Goal: Find specific page/section: Find specific page/section

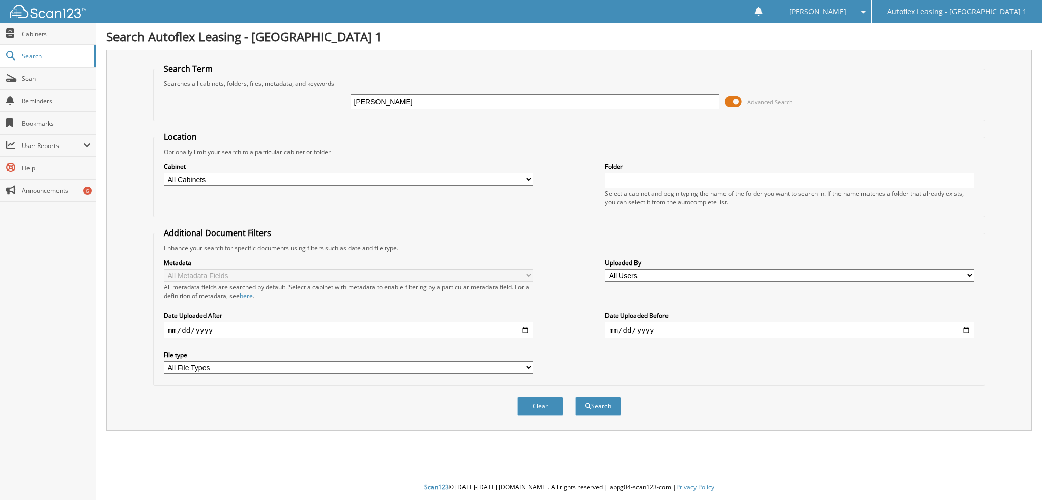
type input "[PERSON_NAME]"
click at [575, 397] on button "Search" at bounding box center [598, 406] width 46 height 19
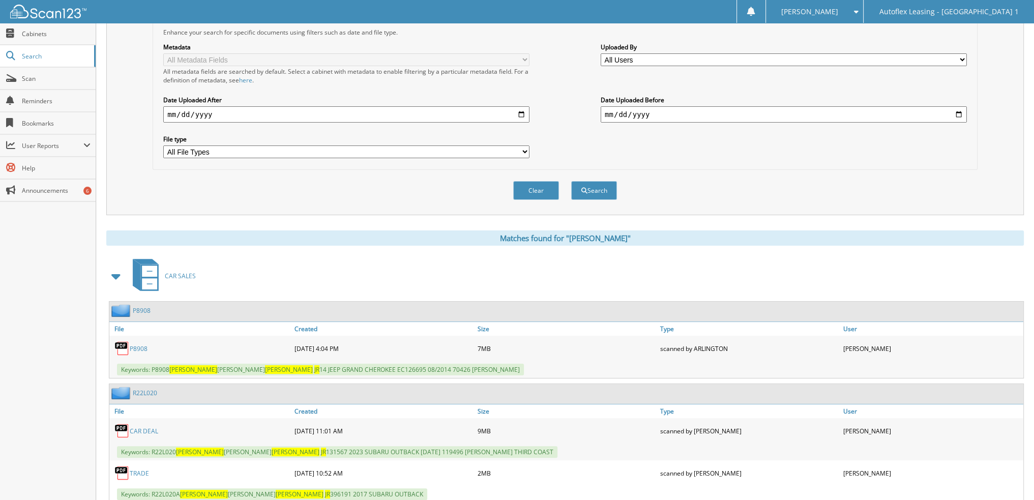
scroll to position [236, 0]
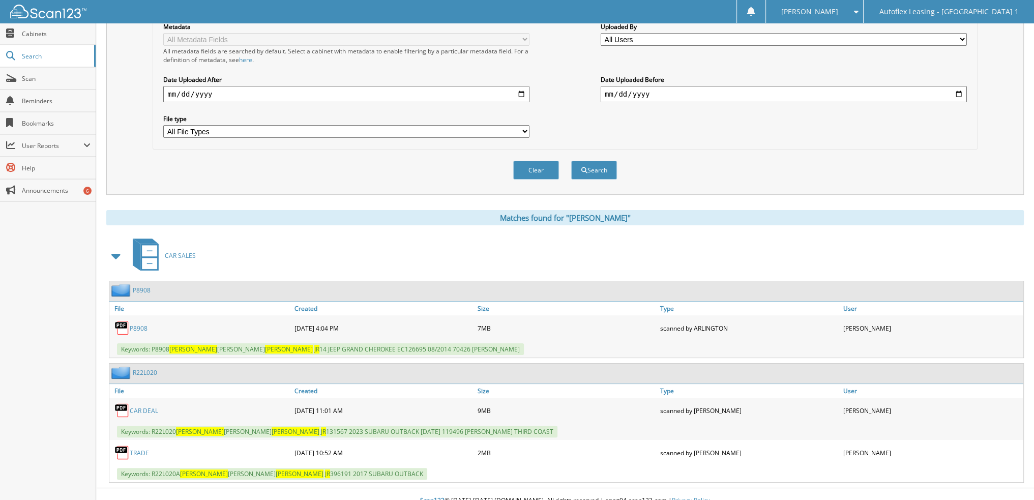
click at [142, 406] on link "CAR DEAL" at bounding box center [144, 410] width 28 height 9
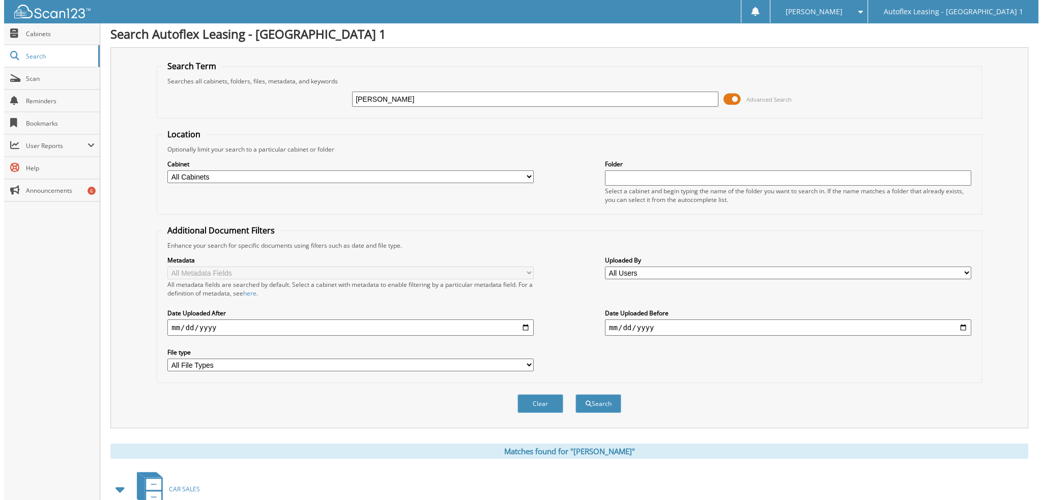
scroll to position [0, 0]
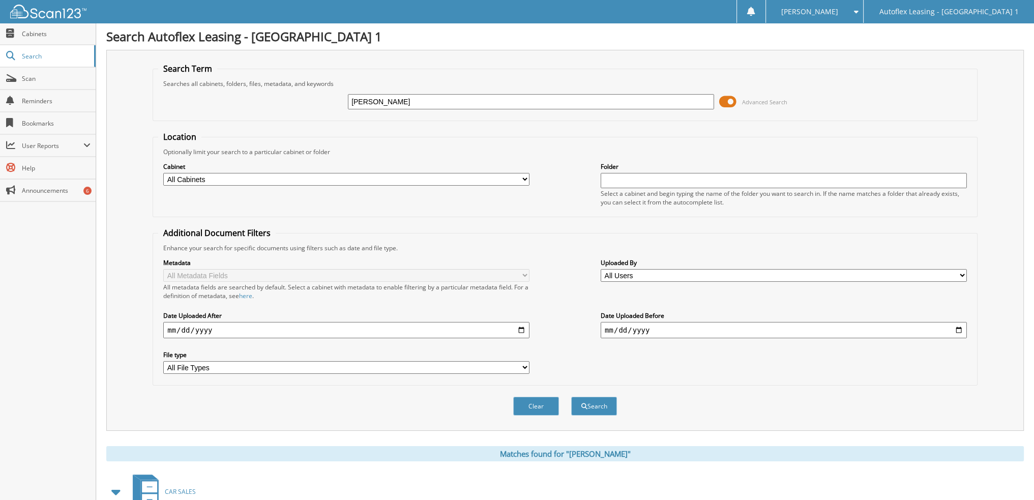
click at [719, 102] on span at bounding box center [727, 101] width 17 height 15
